Goal: Task Accomplishment & Management: Complete application form

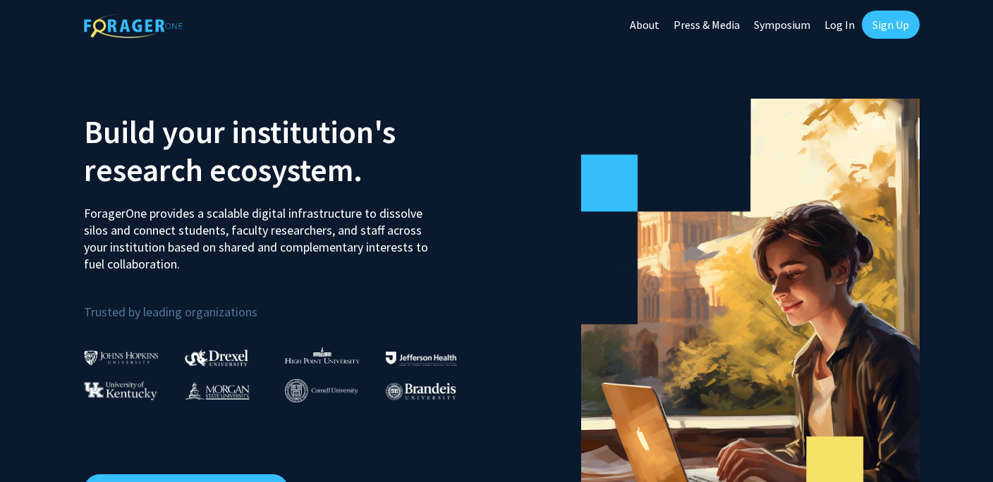
click at [893, 23] on link "Sign Up" at bounding box center [891, 25] width 58 height 28
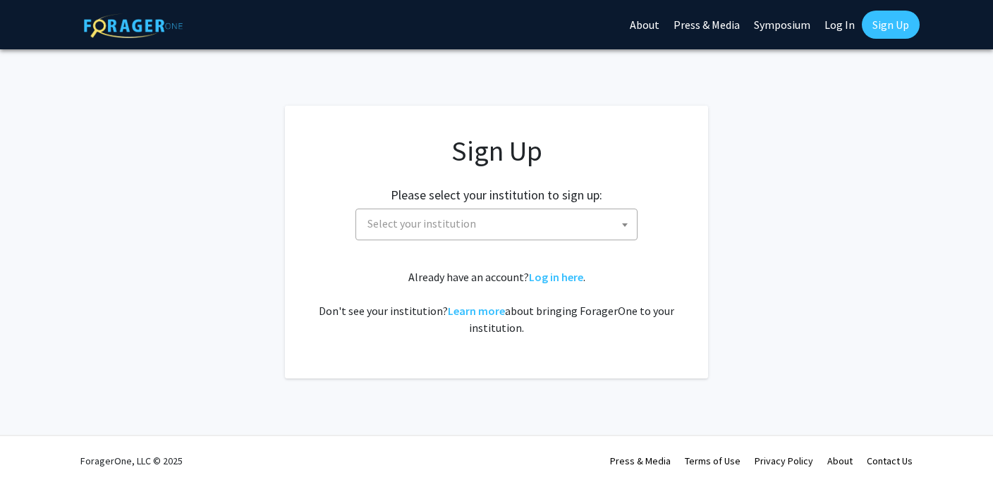
click at [589, 220] on span "Select your institution" at bounding box center [499, 223] width 275 height 29
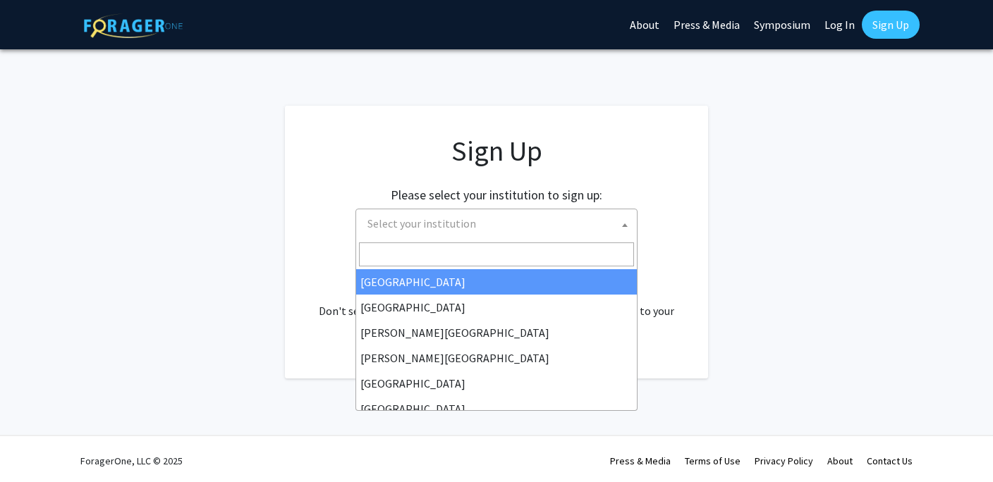
type input "j"
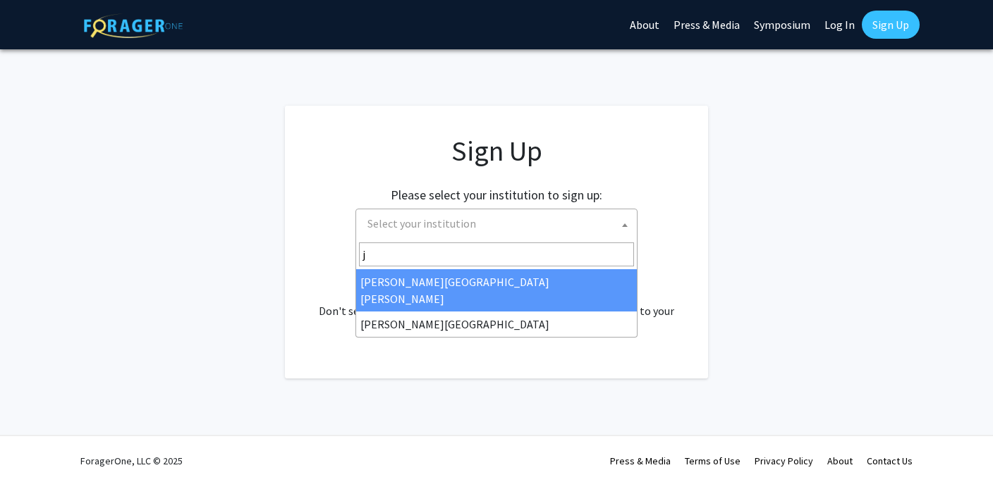
select select "1"
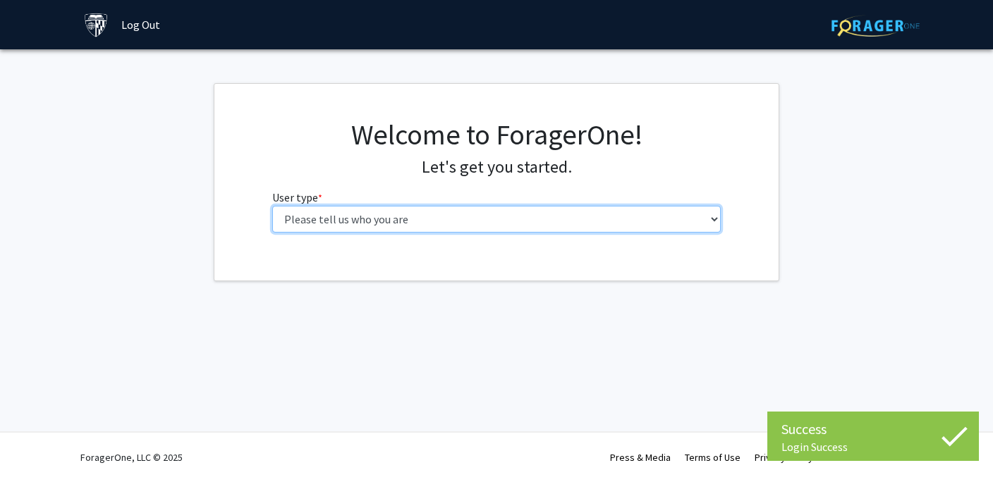
select select "2: masters"
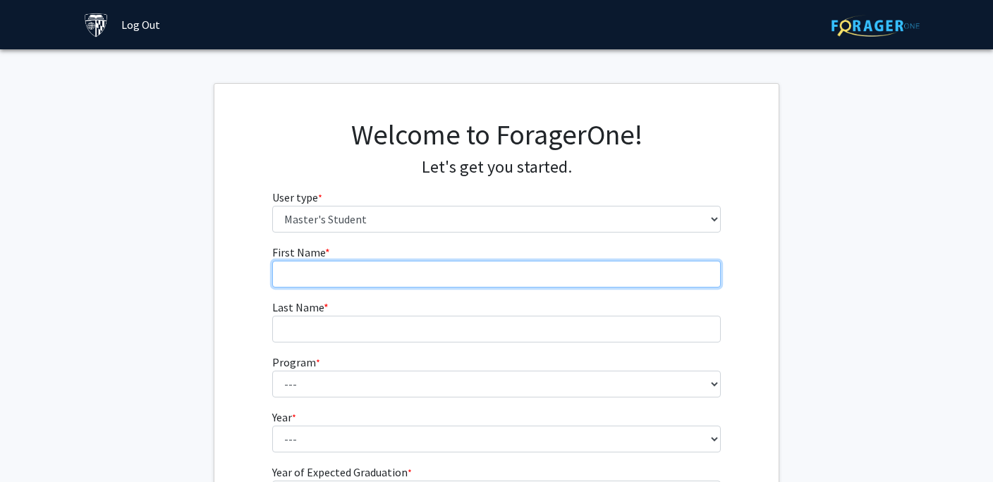
click at [340, 262] on input "First Name * required" at bounding box center [496, 274] width 449 height 27
type input "Thejasree"
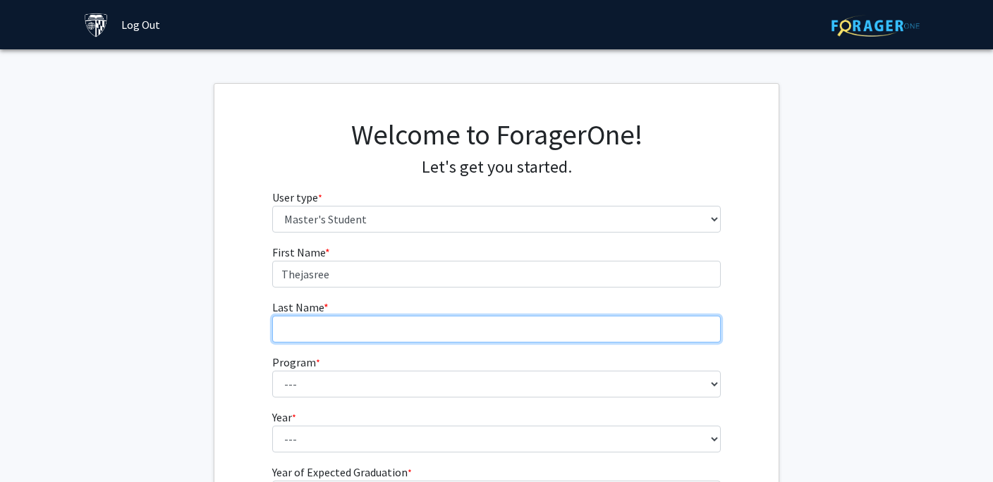
type input "[PERSON_NAME]"
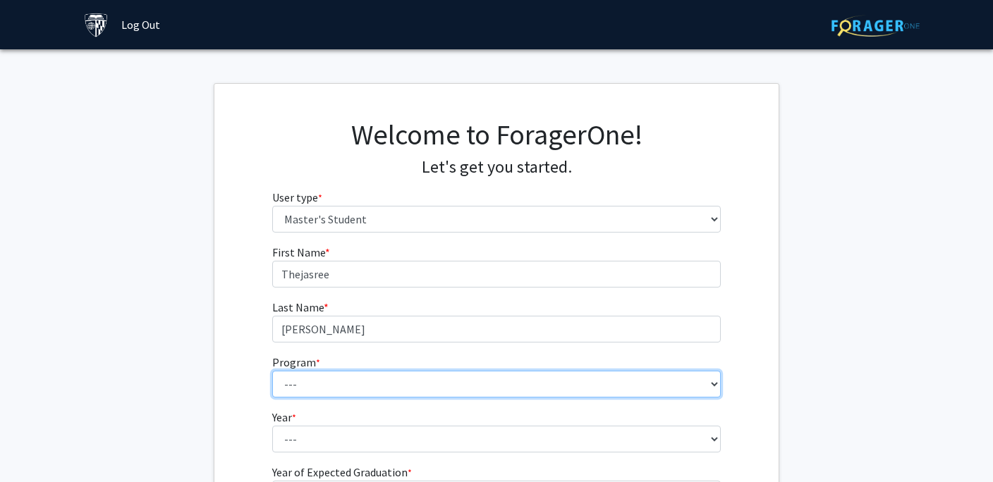
select select "26: 18"
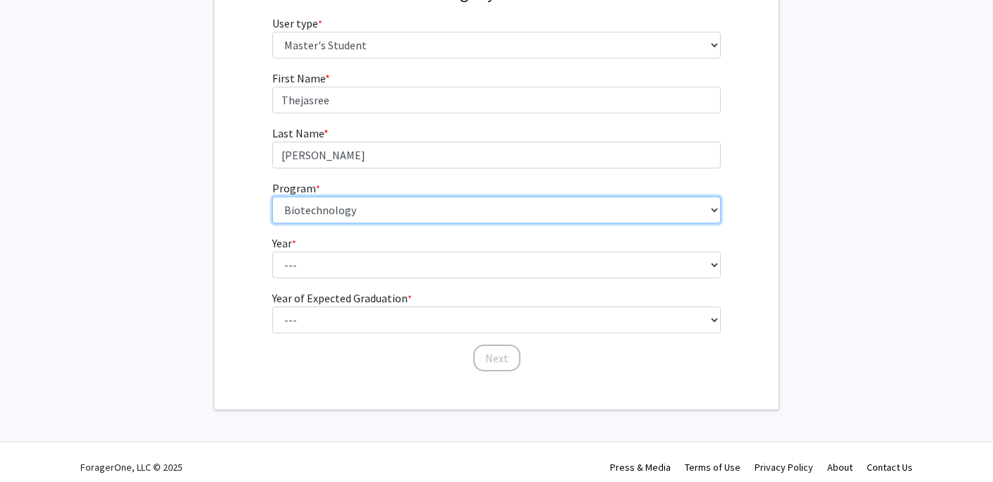
scroll to position [176, 0]
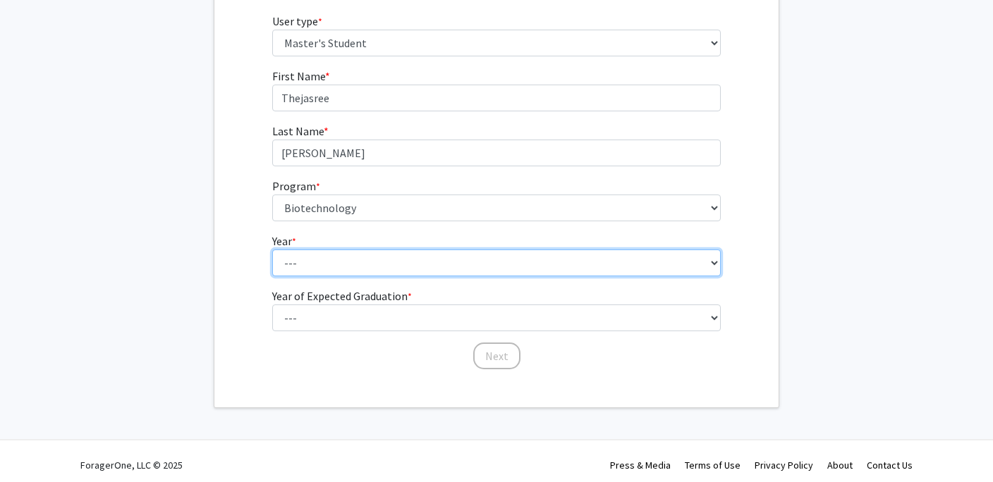
select select "1: first_year"
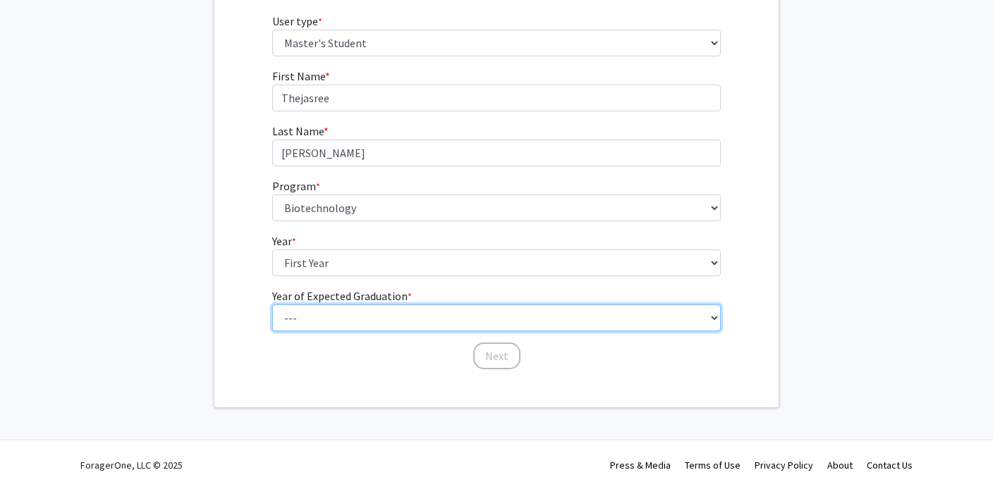
click at [372, 320] on select "--- 2025 2026 2027 2028 2029 2030 2031 2032 2033 2034" at bounding box center [496, 318] width 449 height 27
select select "3: 2027"
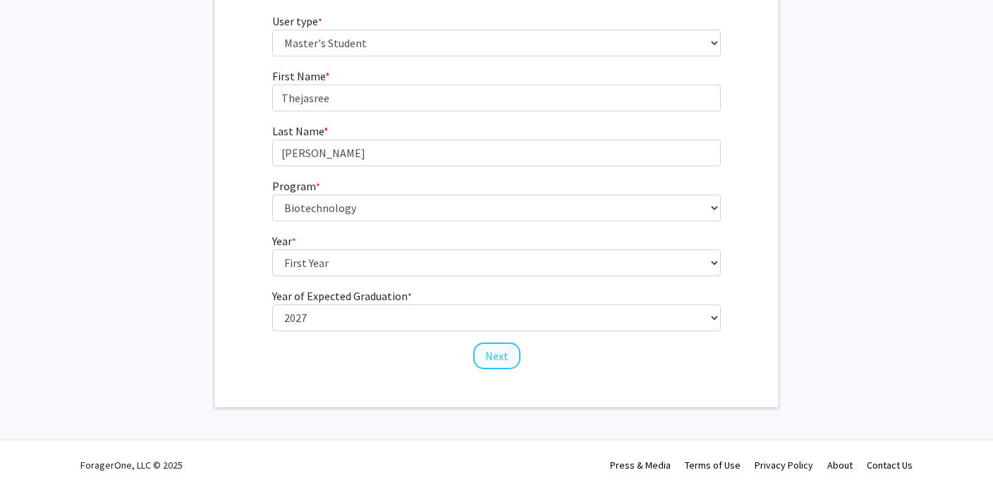
click at [501, 360] on button "Next" at bounding box center [496, 356] width 47 height 27
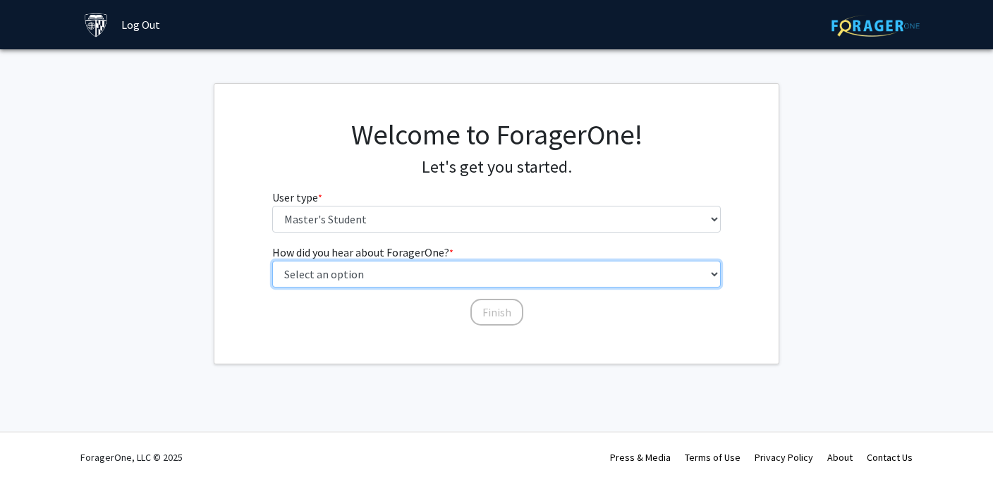
select select "2: faculty_recommendation"
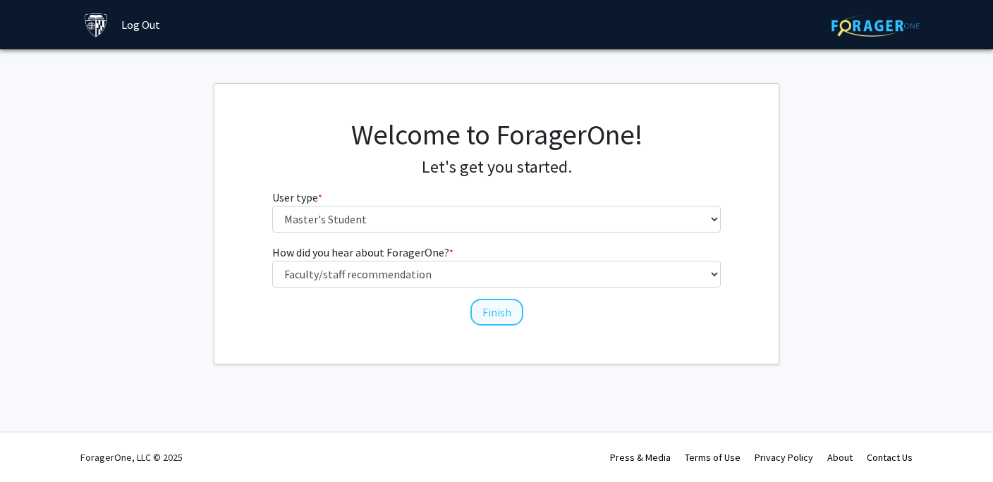
click at [513, 313] on button "Finish" at bounding box center [496, 312] width 53 height 27
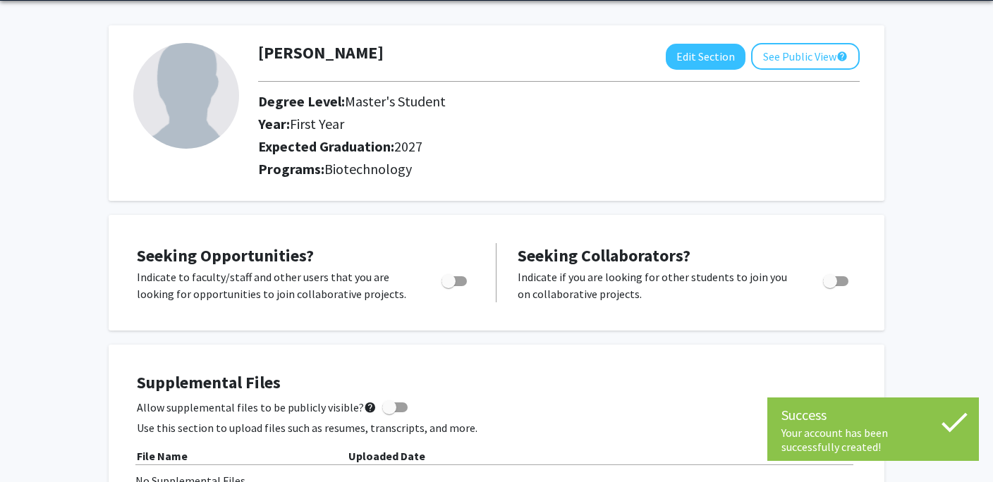
scroll to position [73, 0]
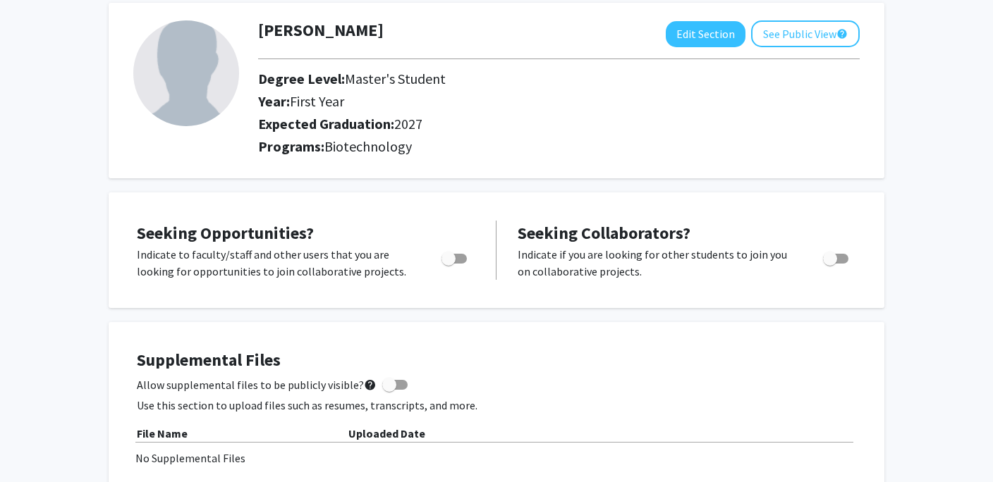
click at [450, 262] on span "Toggle" at bounding box center [448, 259] width 14 height 14
click at [448, 264] on input "Are you actively seeking opportunities?" at bounding box center [448, 264] width 1 height 1
checkbox input "true"
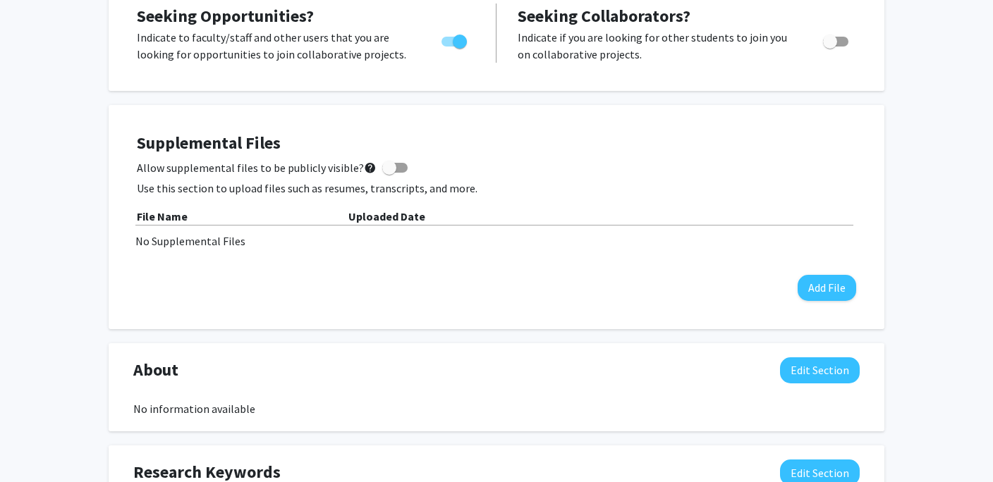
scroll to position [298, 0]
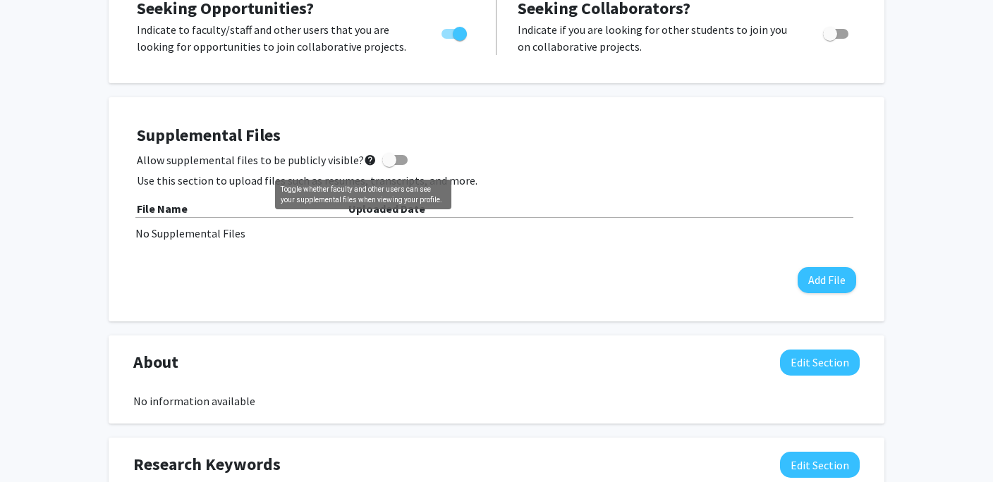
click at [364, 163] on mat-icon "help" at bounding box center [370, 160] width 13 height 17
click at [388, 165] on input "Allow supplemental files to be publicly visible? help" at bounding box center [388, 165] width 1 height 1
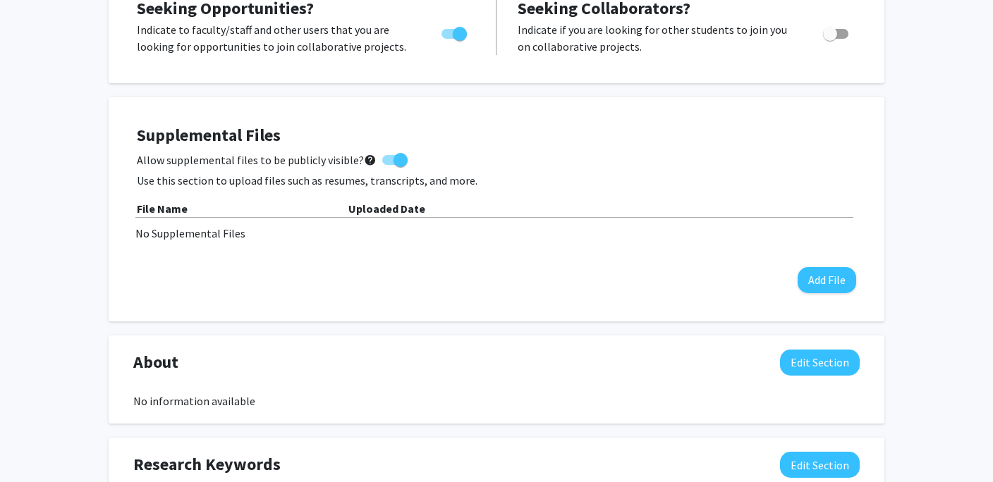
click at [398, 163] on span at bounding box center [400, 160] width 14 height 14
click at [389, 165] on input "Allow supplemental files to be publicly visible? help" at bounding box center [388, 165] width 1 height 1
checkbox input "false"
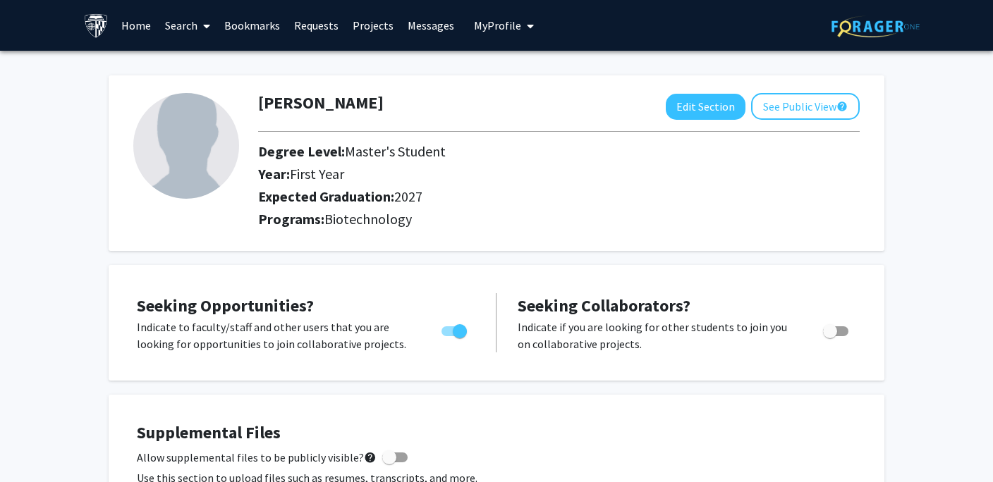
scroll to position [0, 0]
click at [388, 23] on link "Projects" at bounding box center [372, 25] width 55 height 49
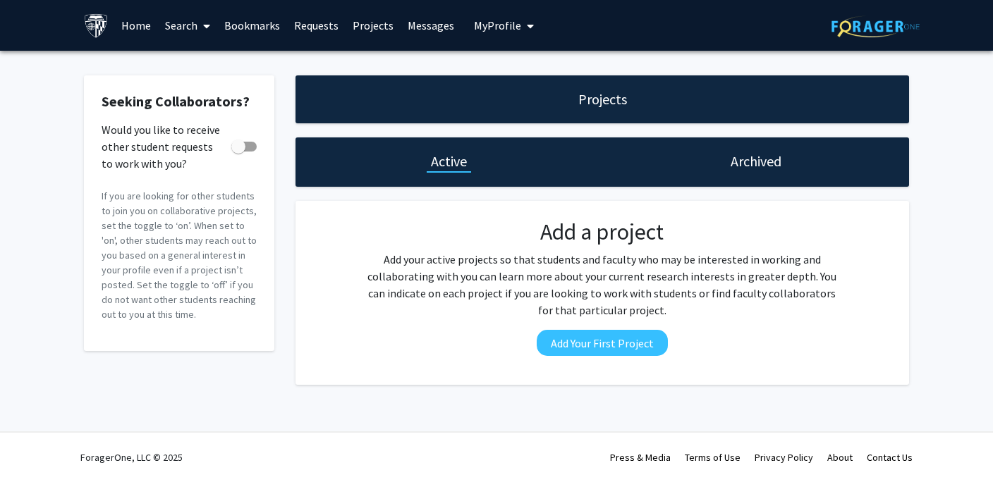
click at [180, 20] on link "Search" at bounding box center [187, 25] width 59 height 49
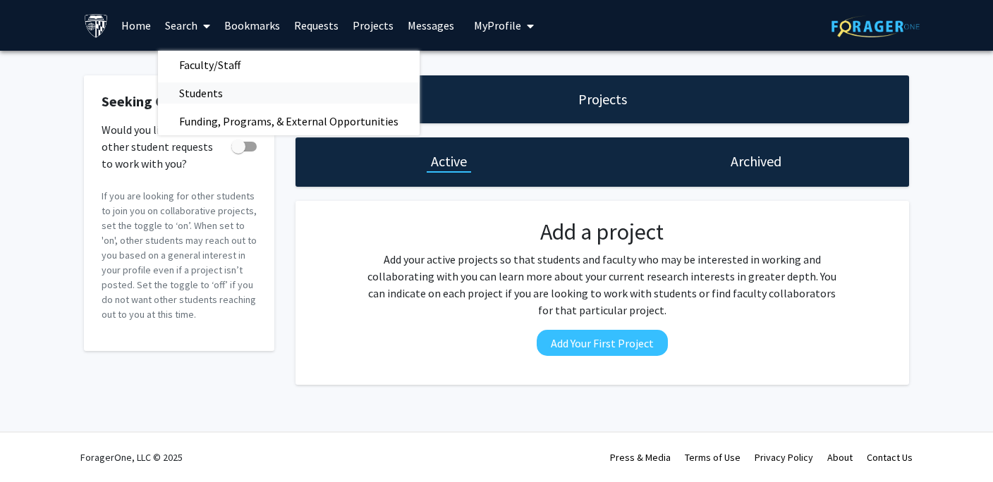
click at [198, 104] on span "Students" at bounding box center [201, 93] width 86 height 28
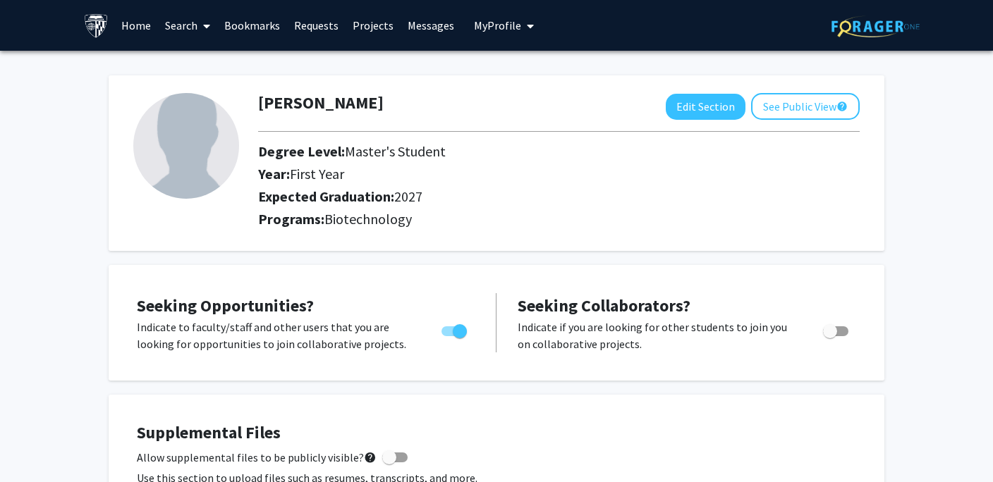
click at [197, 30] on link "Search" at bounding box center [187, 25] width 59 height 49
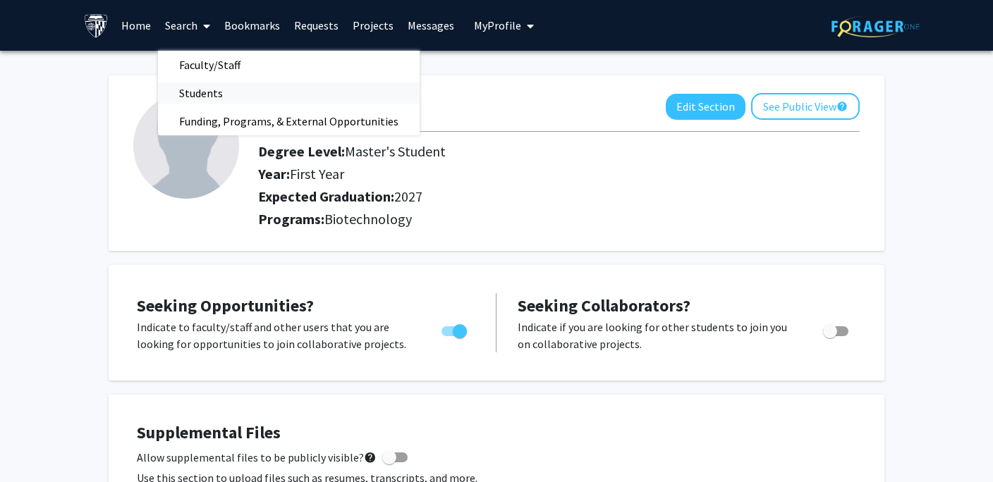
click at [208, 93] on span "Students" at bounding box center [201, 93] width 86 height 28
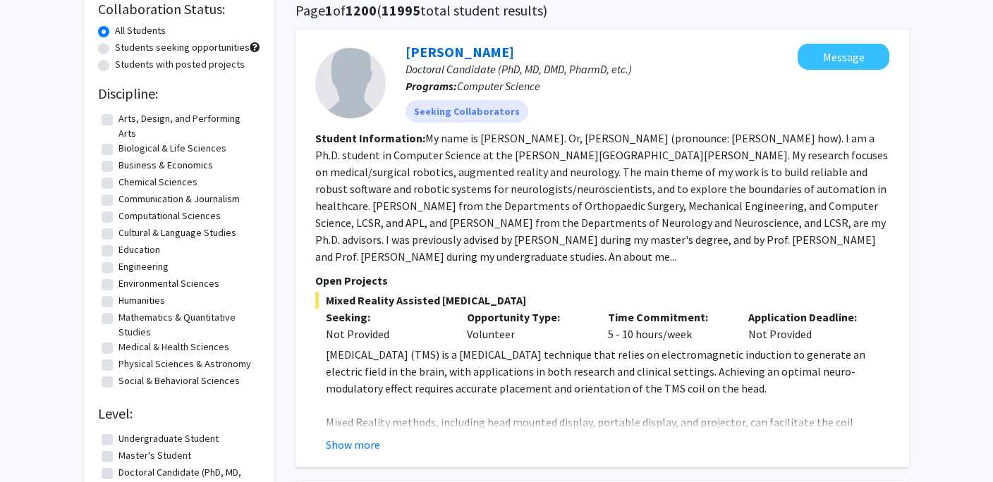
scroll to position [123, 0]
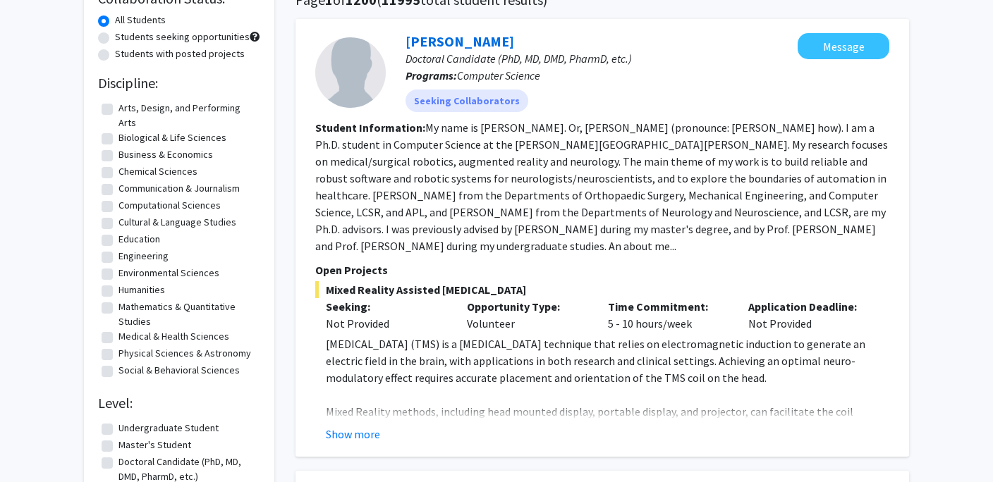
click at [118, 142] on label "Biological & Life Sciences" at bounding box center [172, 137] width 108 height 15
click at [118, 140] on input "Biological & Life Sciences" at bounding box center [122, 134] width 9 height 9
checkbox input "true"
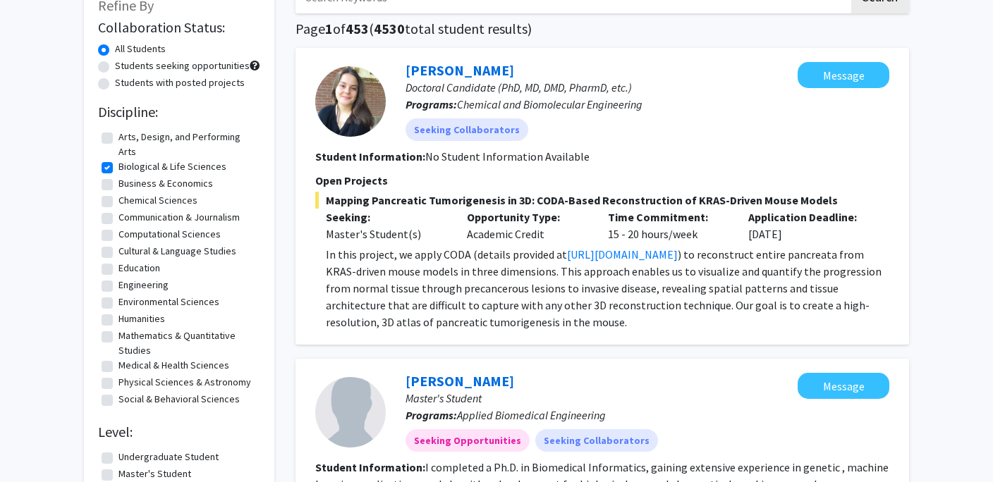
scroll to position [104, 0]
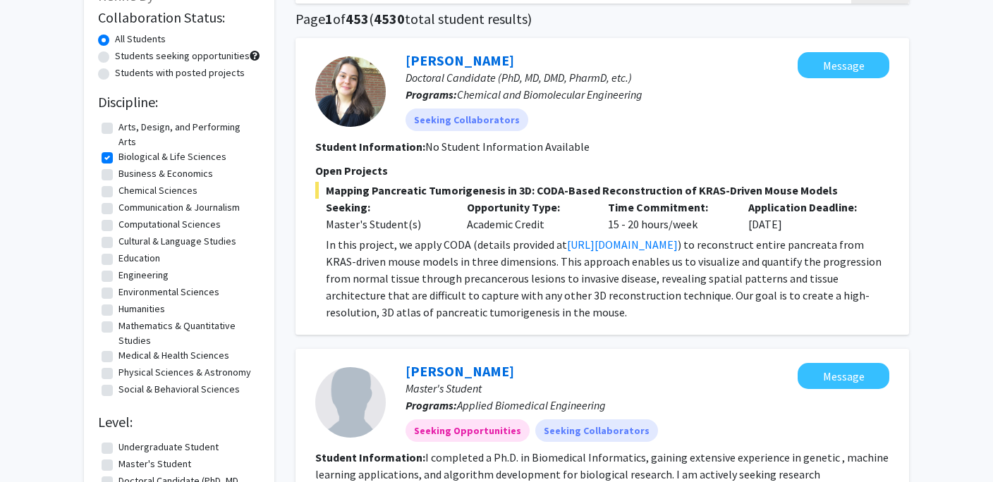
click at [118, 357] on label "Medical & Health Sciences" at bounding box center [173, 355] width 111 height 15
click at [118, 357] on input "Medical & Health Sciences" at bounding box center [122, 352] width 9 height 9
checkbox input "true"
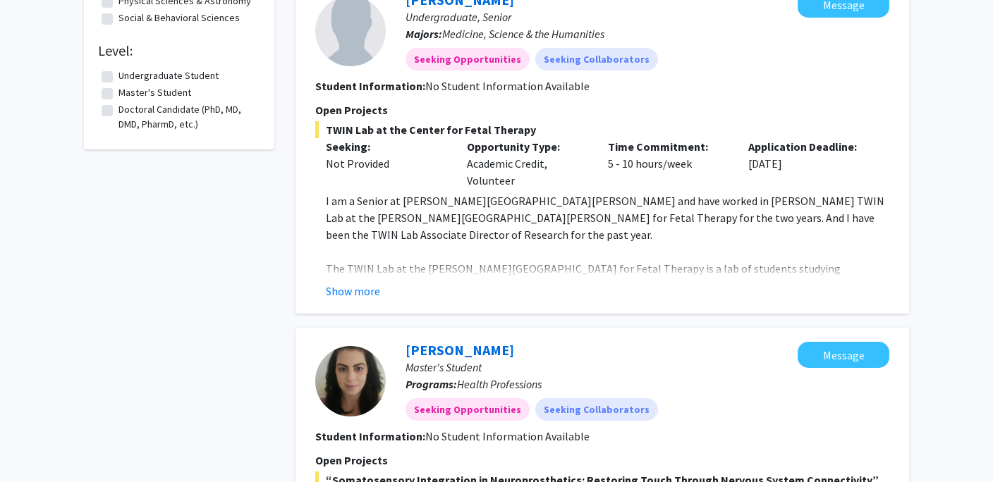
scroll to position [515, 0]
